Goal: Task Accomplishment & Management: Manage account settings

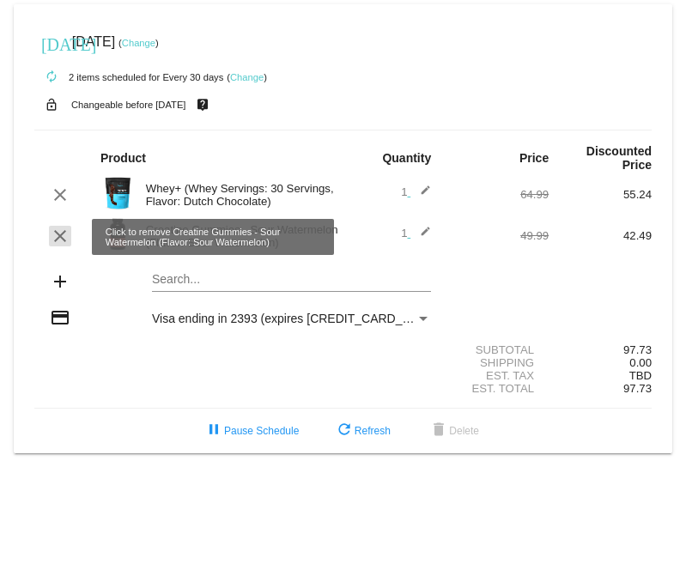
click at [60, 241] on mat-icon "clear" at bounding box center [60, 236] width 21 height 21
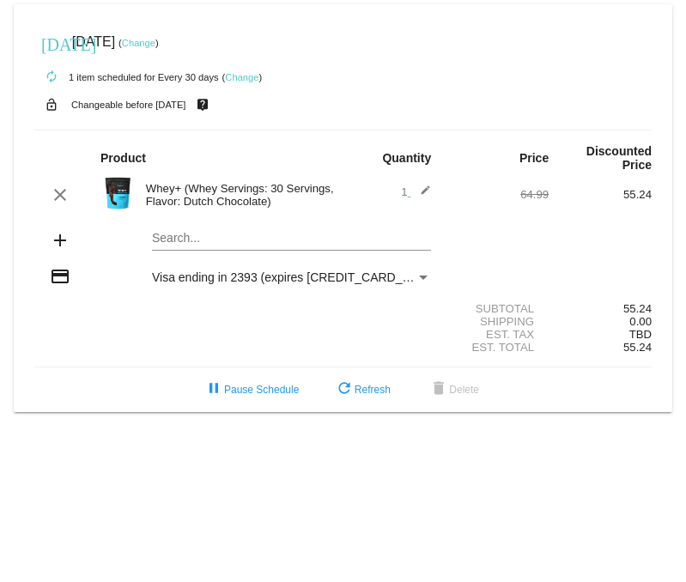
click at [60, 243] on mat-icon "add" at bounding box center [60, 240] width 21 height 21
click at [60, 242] on mat-icon "add" at bounding box center [60, 240] width 21 height 21
click at [168, 240] on mat-card "[DATE] [DATE] ( Change ) autorenew 1 item scheduled for Every 30 days ( Change …" at bounding box center [343, 208] width 658 height 408
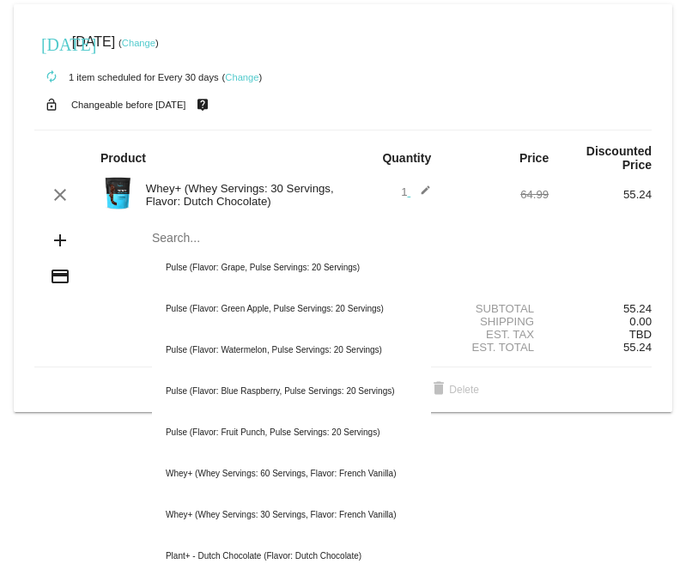
click at [128, 456] on body "today Oct 20 2025 ( Change ) autorenew 1 item scheduled for Every 30 days ( Cha…" at bounding box center [343, 291] width 686 height 582
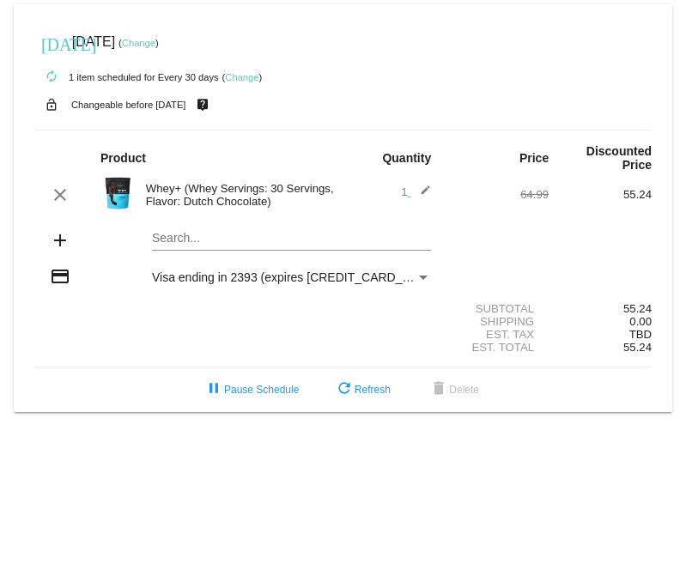
click at [190, 242] on mat-card "today Oct 20 2025 ( Change ) autorenew 1 item scheduled for Every 30 days ( Cha…" at bounding box center [343, 208] width 658 height 408
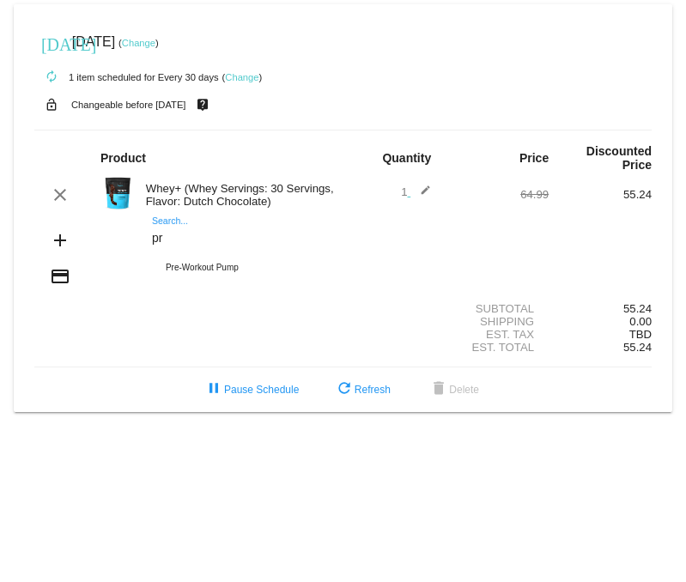
type input "p"
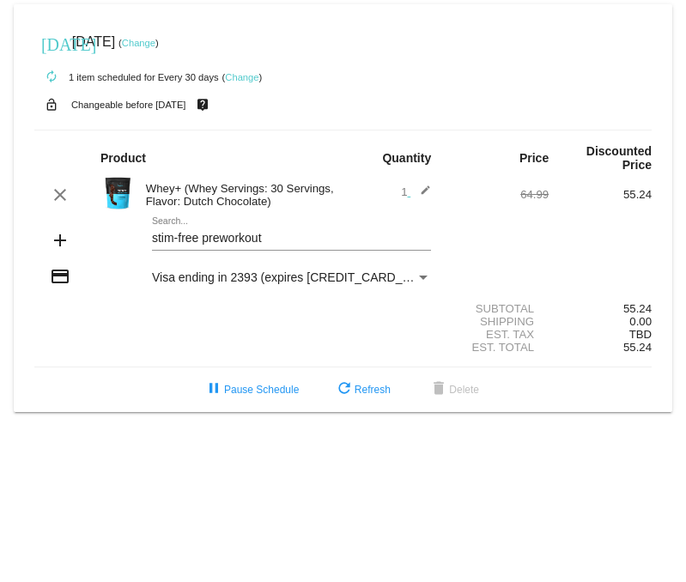
click at [169, 224] on div "stim-free preworkout Search..." at bounding box center [291, 233] width 279 height 33
type input "s"
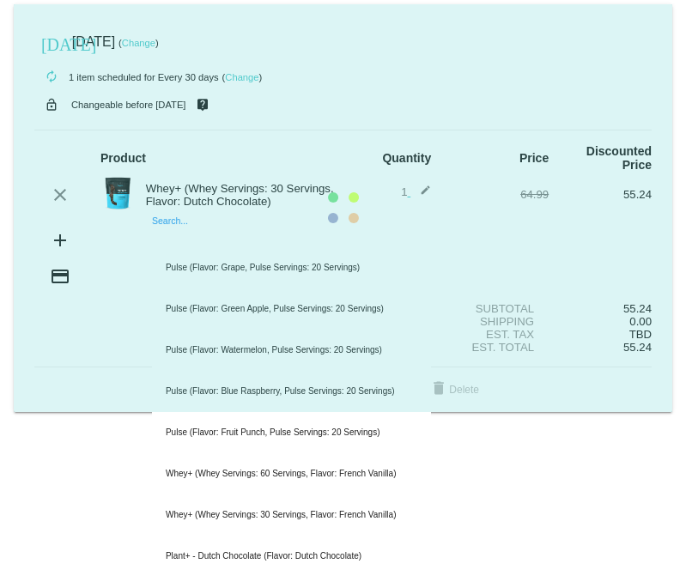
click at [192, 239] on mat-card "today Oct 20 2025 ( Change ) autorenew 1 item scheduled for Every 30 days ( Cha…" at bounding box center [343, 208] width 658 height 408
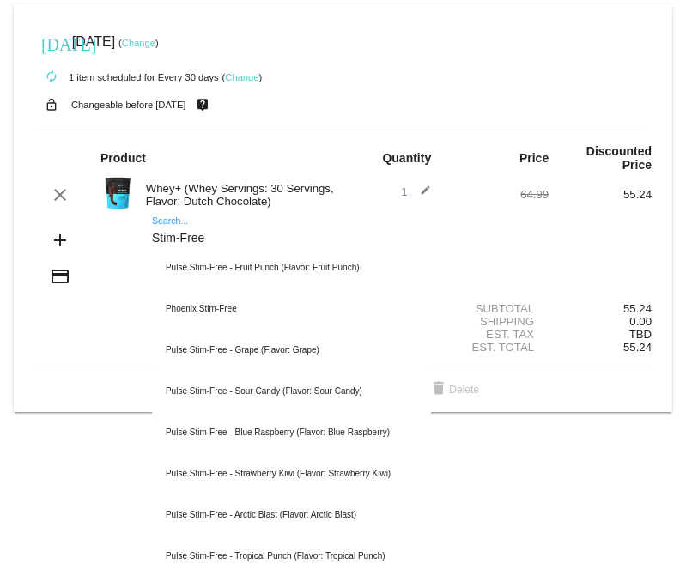
type input "Stim-Free"
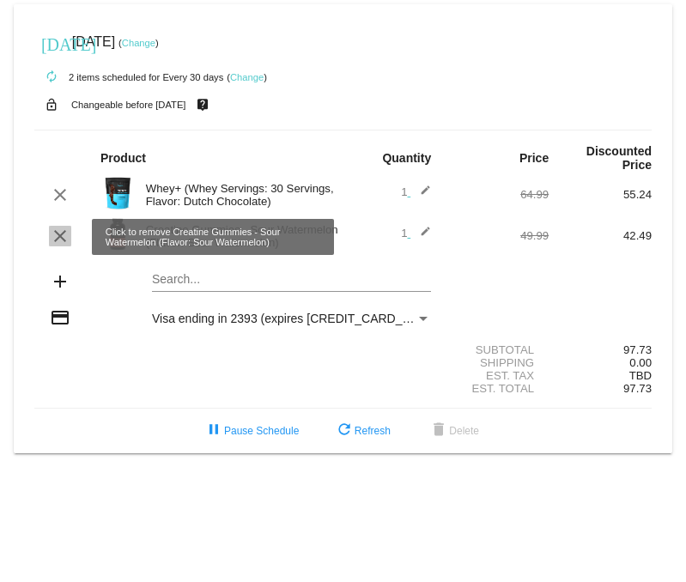
click at [62, 240] on mat-icon "clear" at bounding box center [60, 236] width 21 height 21
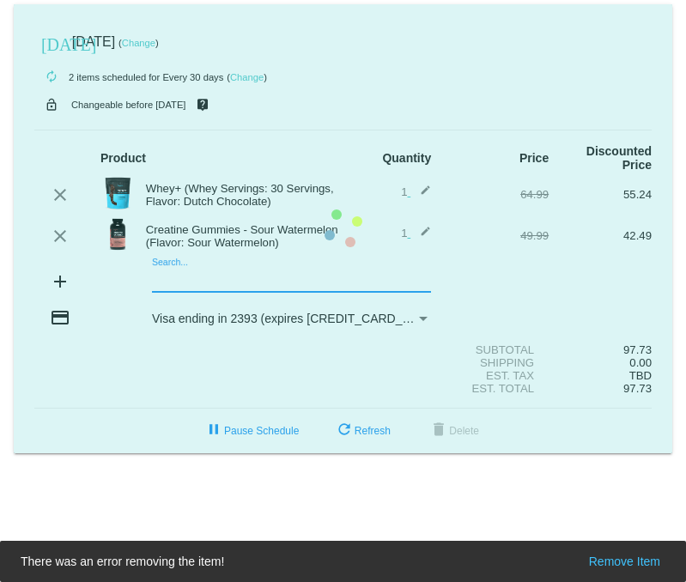
click at [183, 283] on mat-card "today Oct 20 2025 ( Change ) autorenew 2 items scheduled for Every 30 days ( Ch…" at bounding box center [343, 228] width 658 height 449
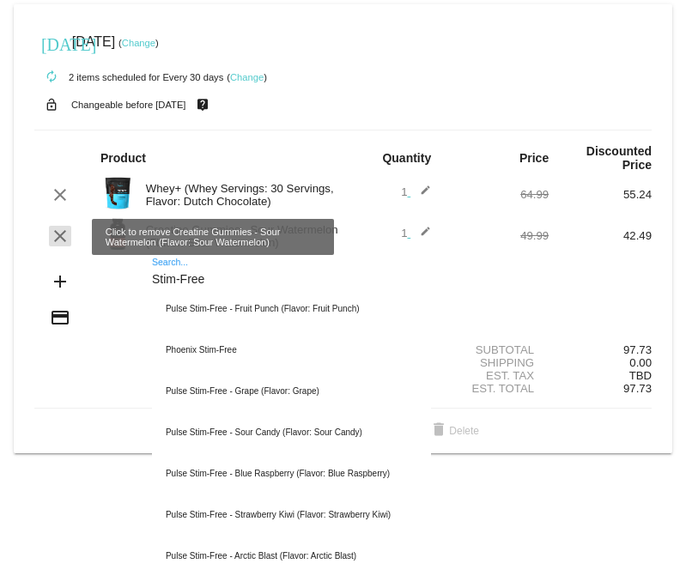
type input "Stim-Free"
click at [59, 239] on mat-icon "clear" at bounding box center [60, 236] width 21 height 21
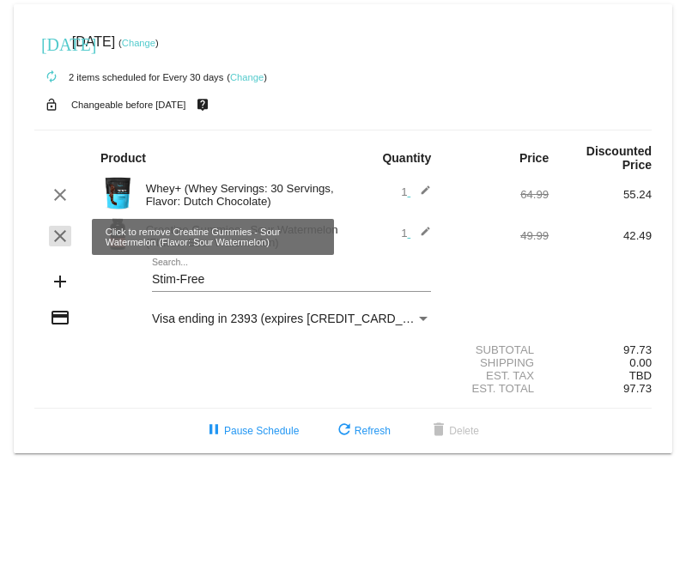
click at [62, 239] on mat-icon "clear" at bounding box center [60, 236] width 21 height 21
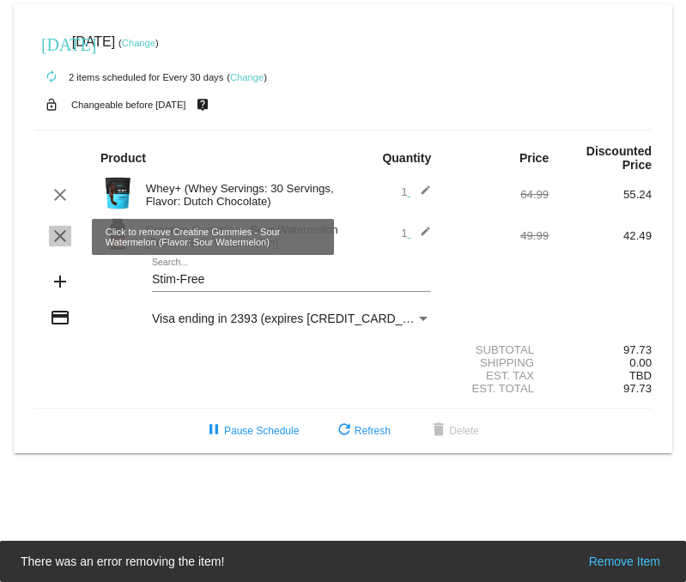
click at [59, 235] on mat-icon "clear" at bounding box center [60, 236] width 21 height 21
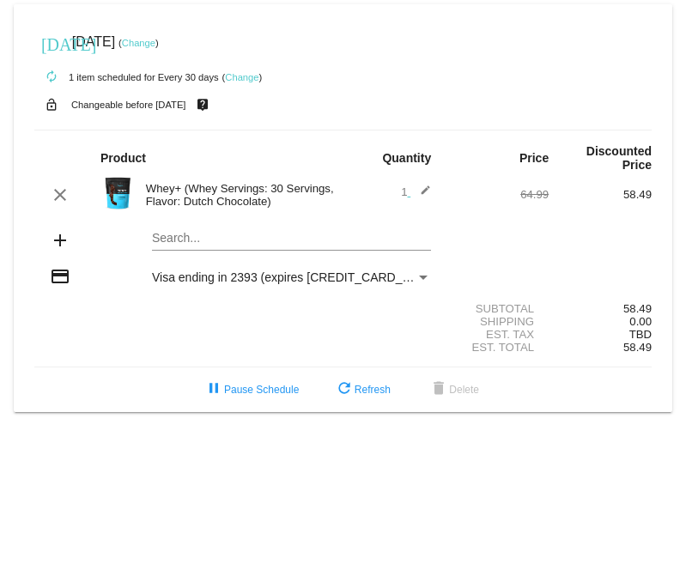
click at [168, 236] on mat-card "[DATE] [DATE] ( Change ) autorenew 1 item scheduled for Every 30 days ( Change …" at bounding box center [343, 208] width 658 height 408
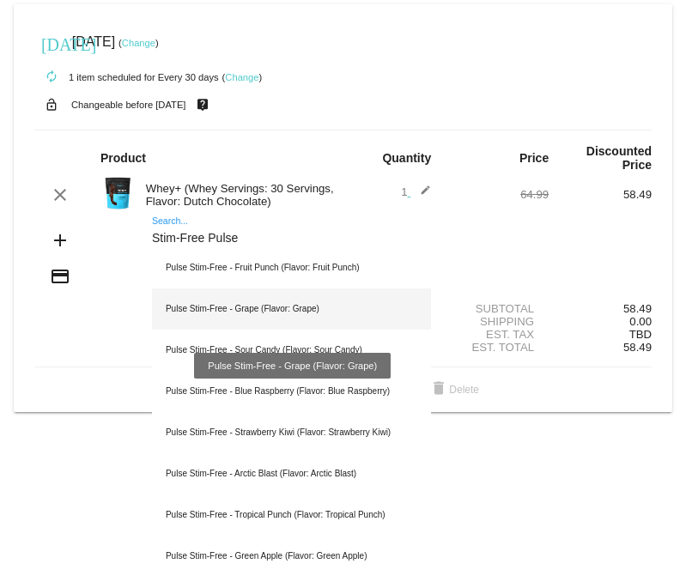
type input "Stim-Free Pulse"
click at [281, 308] on div "Pulse Stim-Free - Grape (Flavor: Grape)" at bounding box center [291, 308] width 279 height 41
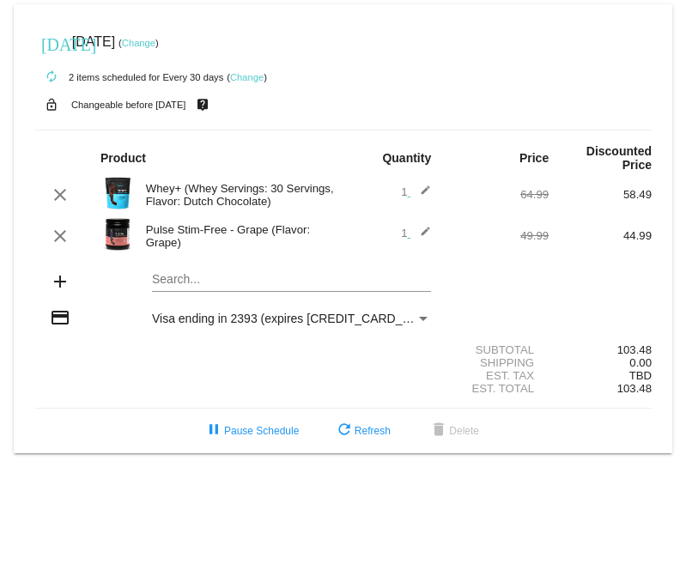
click at [119, 236] on img at bounding box center [117, 234] width 34 height 34
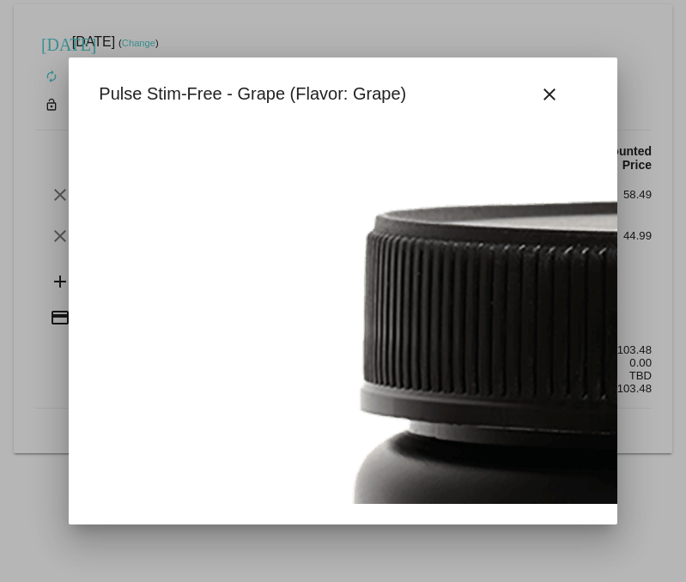
drag, startPoint x: 459, startPoint y: 374, endPoint x: 485, endPoint y: 343, distance: 40.2
click at [558, 99] on mat-icon "close" at bounding box center [549, 94] width 21 height 21
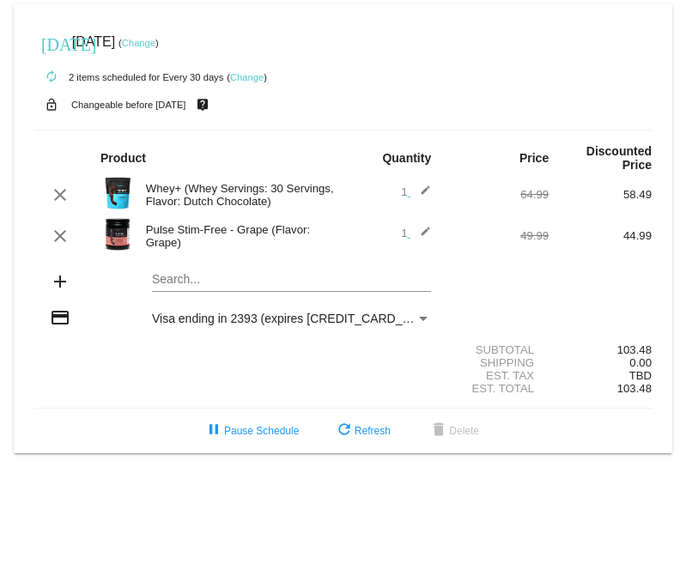
click at [119, 197] on img at bounding box center [117, 193] width 34 height 34
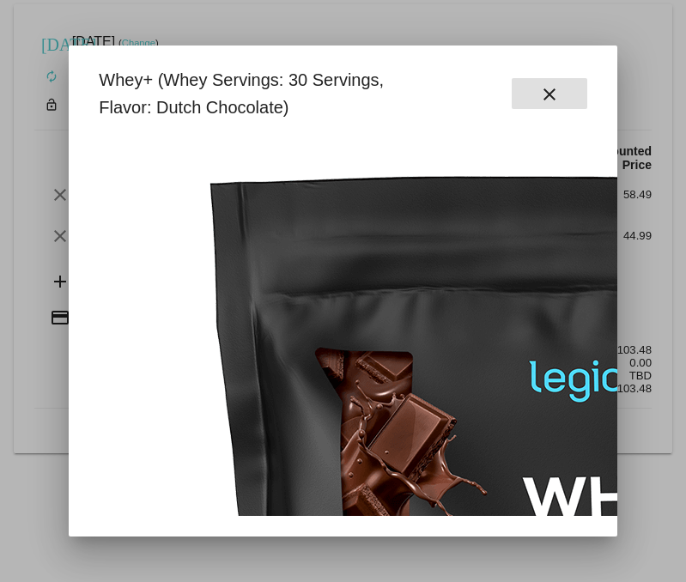
click at [547, 98] on mat-icon "close" at bounding box center [549, 94] width 21 height 21
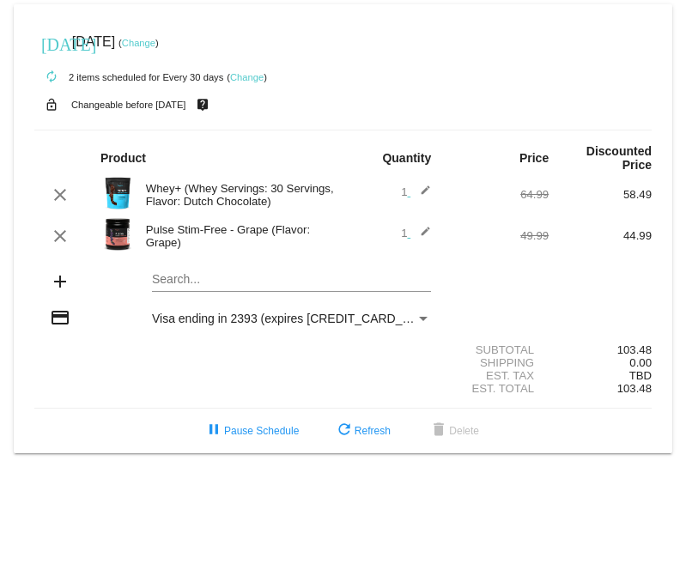
click at [118, 233] on img at bounding box center [117, 234] width 34 height 34
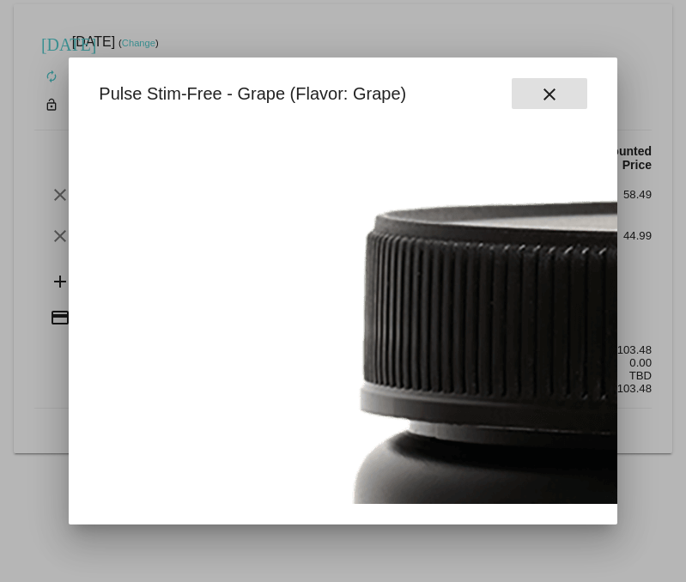
click at [559, 94] on button "close" at bounding box center [548, 93] width 75 height 31
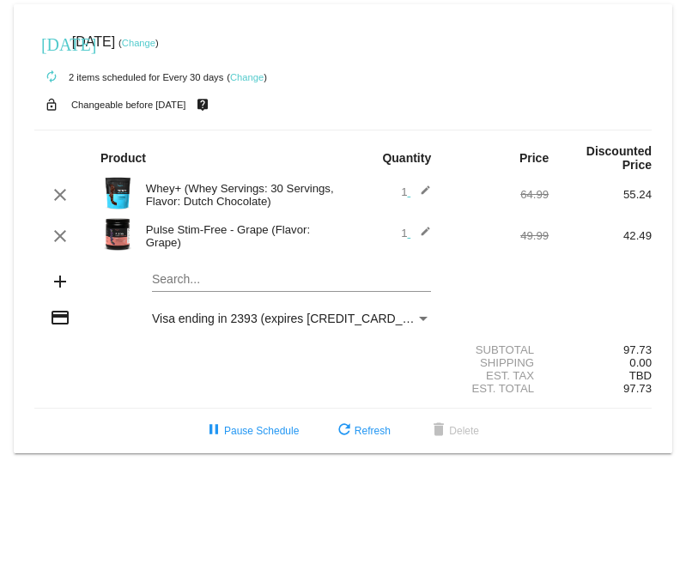
click at [187, 281] on mat-card "[DATE] [DATE] ( Change ) autorenew 2 items scheduled for Every 30 days ( Change…" at bounding box center [343, 228] width 658 height 449
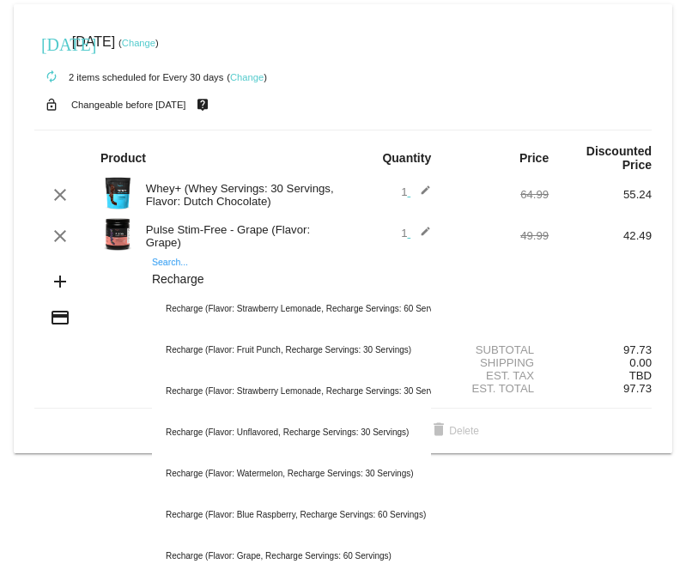
type input "Recharge"
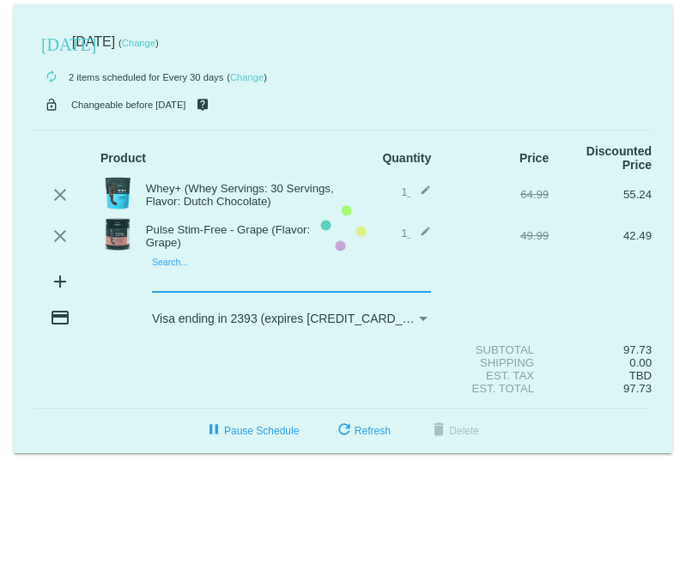
click at [193, 276] on mat-card "[DATE] [DATE] ( Change ) autorenew 2 items scheduled for Every 30 days ( Change…" at bounding box center [343, 228] width 658 height 449
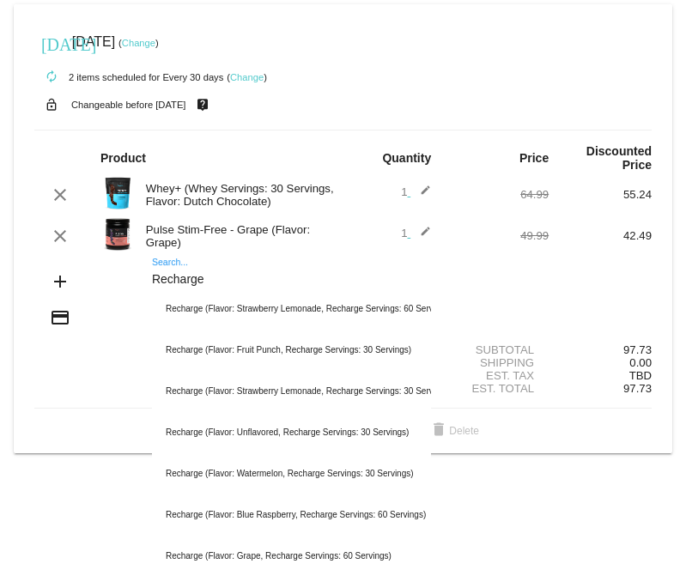
type input "Recharge"
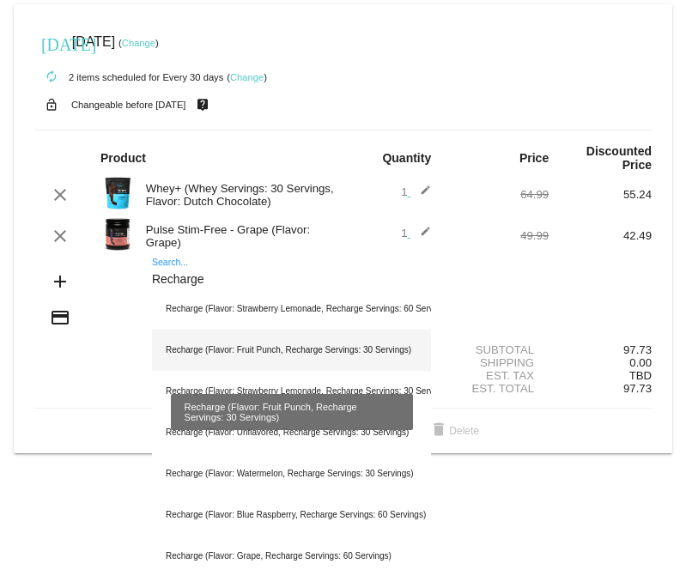
click at [257, 355] on div "Recharge (Flavor: Fruit Punch, Recharge Servings: 30 Servings)" at bounding box center [291, 349] width 279 height 41
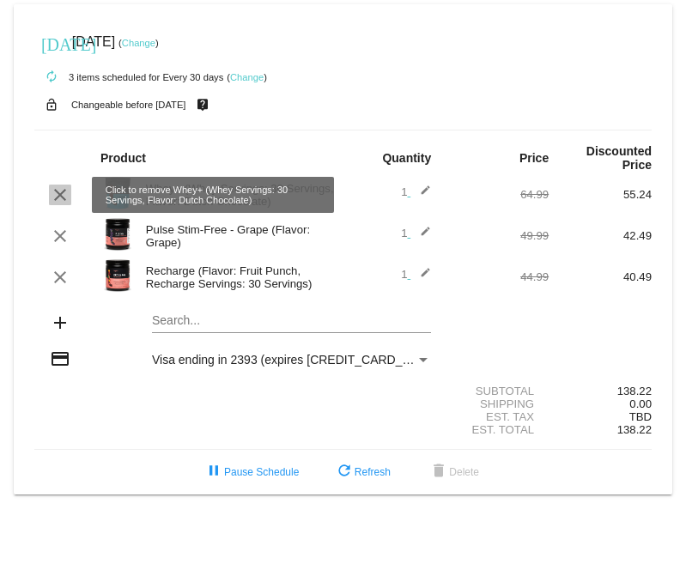
click at [57, 196] on mat-icon "clear" at bounding box center [60, 194] width 21 height 21
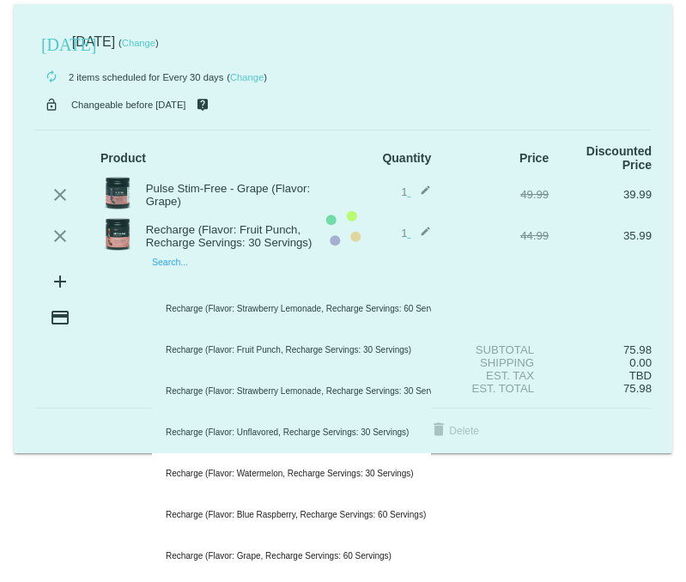
click at [194, 277] on mat-card "[DATE] [DATE] ( Change ) autorenew 2 items scheduled for Every 30 days ( Change…" at bounding box center [343, 228] width 658 height 449
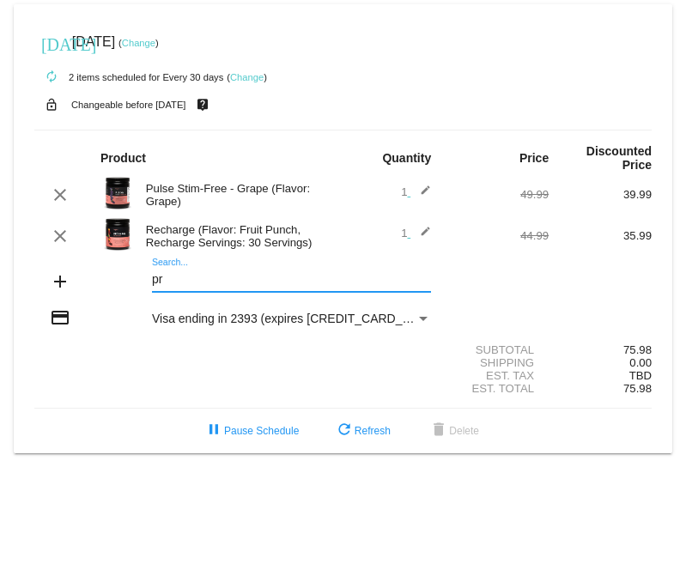
type input "p"
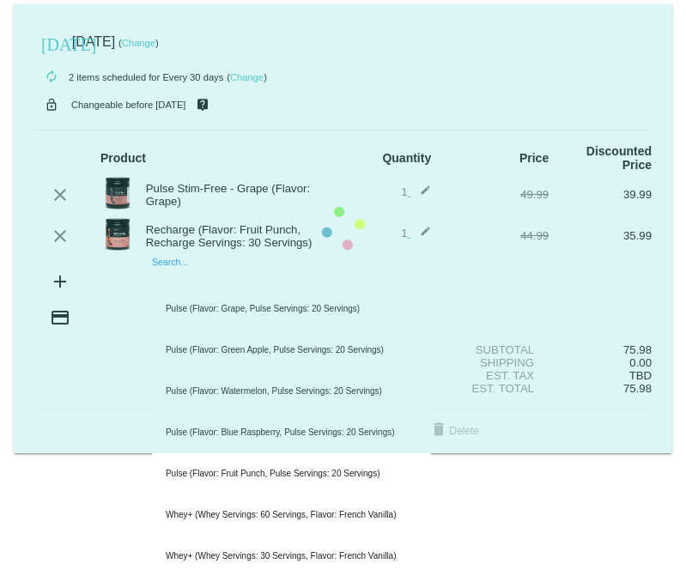
click at [163, 287] on mat-card "[DATE] [DATE] ( Change ) autorenew 2 items scheduled for Every 30 days ( Change…" at bounding box center [343, 228] width 658 height 449
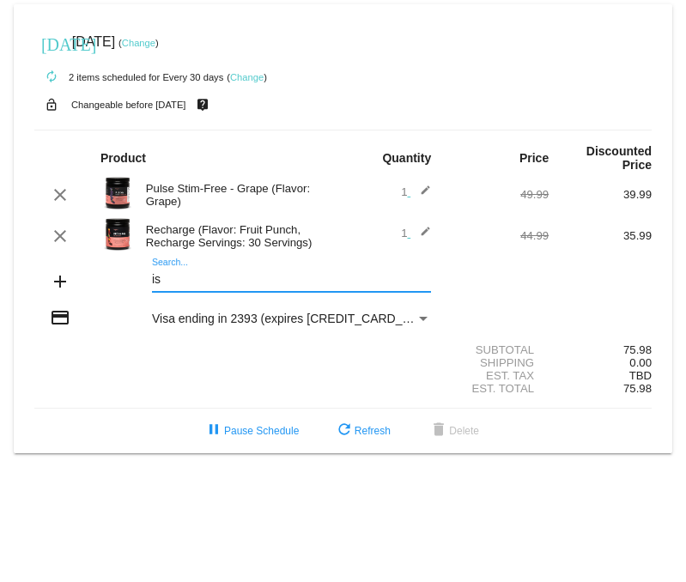
type input "i"
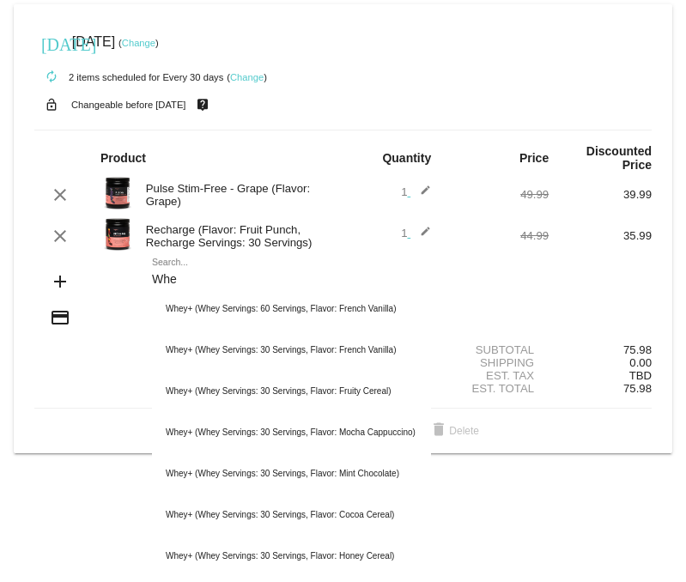
click at [171, 266] on div "Whe Search..." at bounding box center [291, 274] width 279 height 33
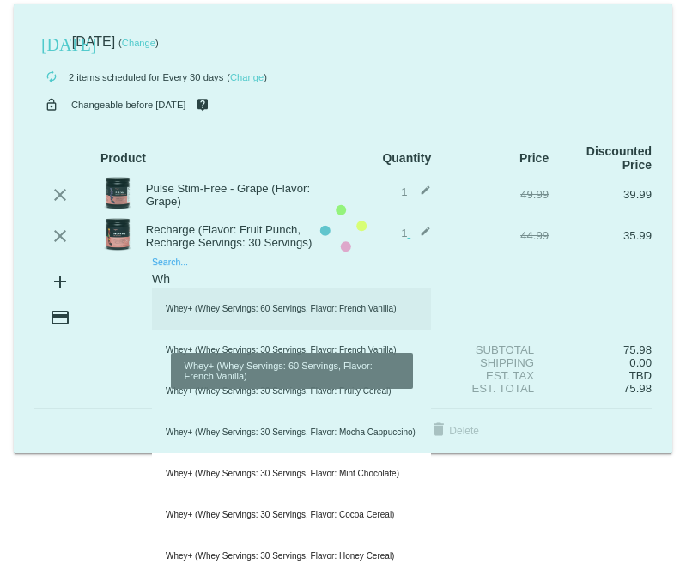
type input "W"
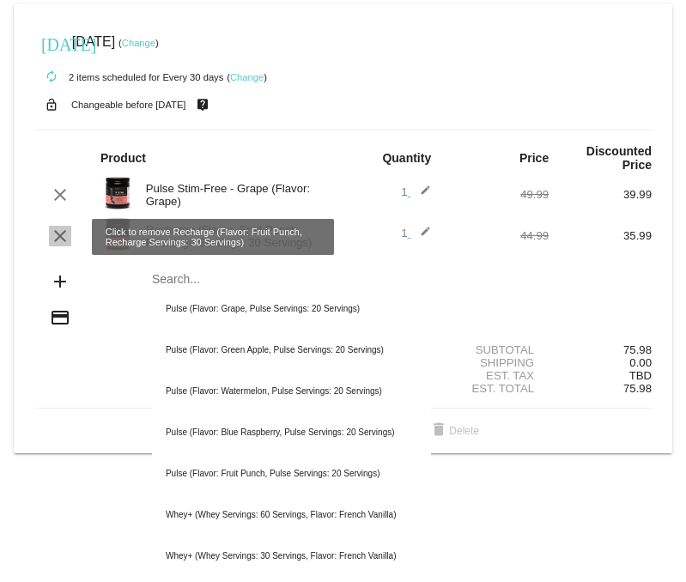
click at [64, 239] on mat-icon "clear" at bounding box center [60, 236] width 21 height 21
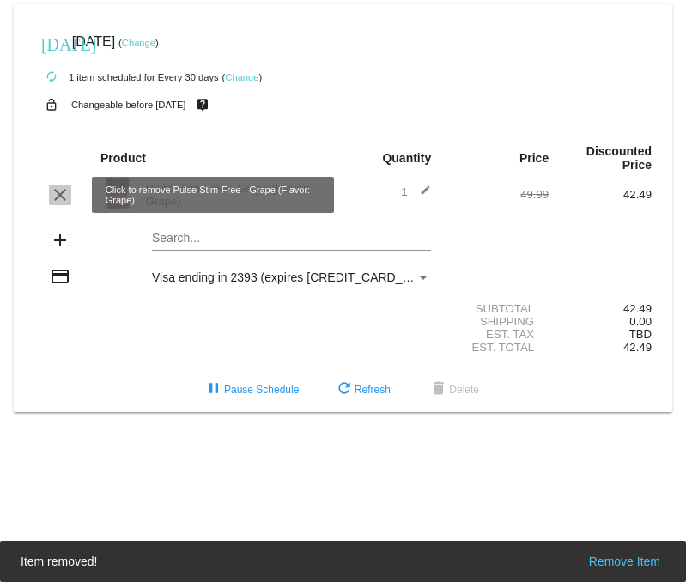
click at [57, 196] on mat-icon "clear" at bounding box center [60, 194] width 21 height 21
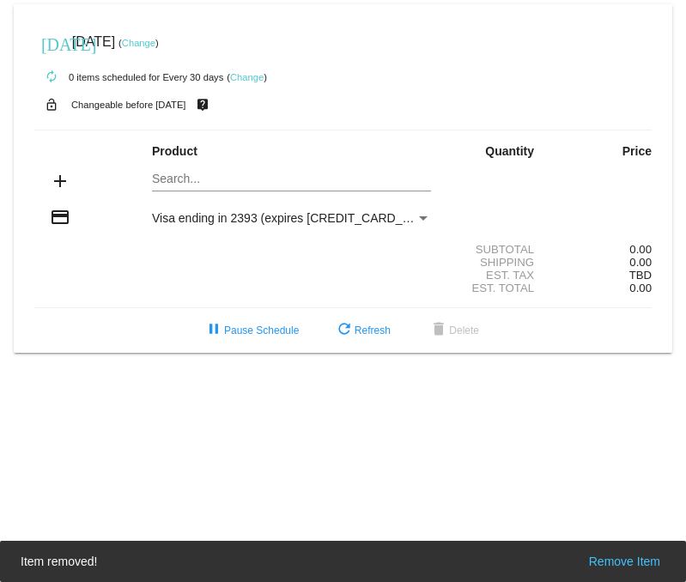
click at [87, 409] on body "[DATE] [DATE] ( Change ) autorenew 0 items scheduled for Every 30 days ( Change…" at bounding box center [343, 291] width 686 height 582
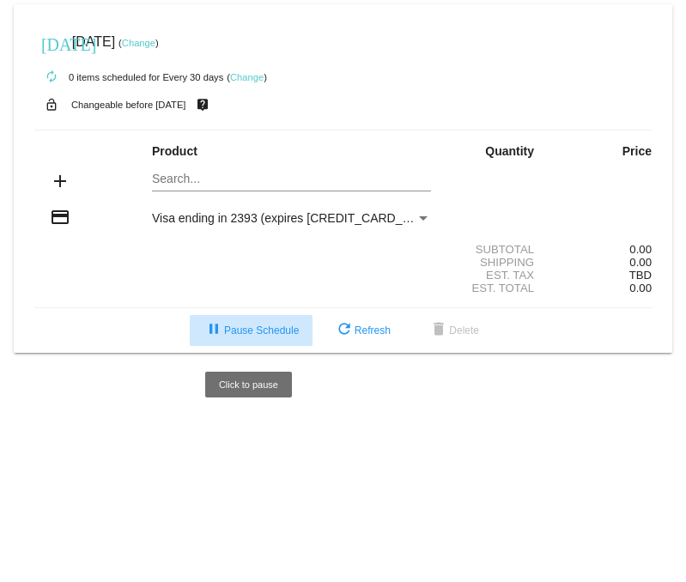
click at [242, 335] on span "pause Pause Schedule" at bounding box center [250, 330] width 95 height 12
